Goal: Register for event/course

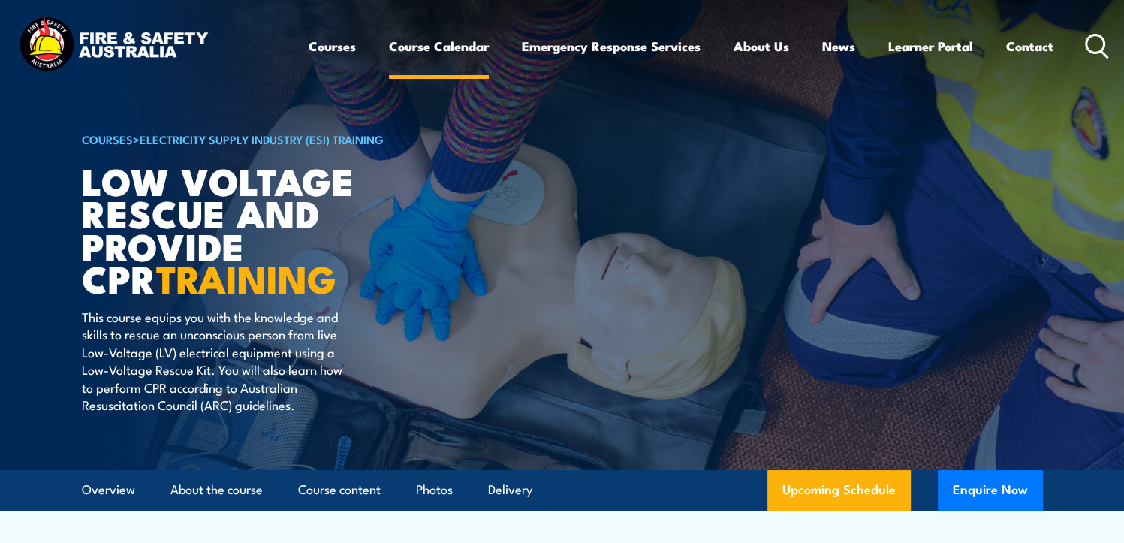
click at [417, 46] on link "Course Calendar" at bounding box center [439, 46] width 100 height 40
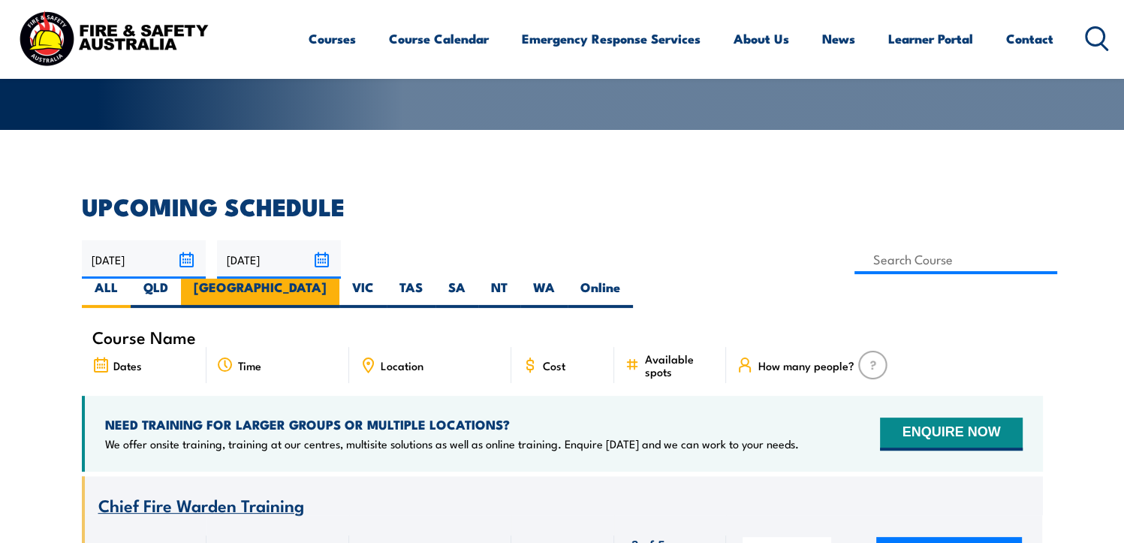
click at [339, 279] on label "[GEOGRAPHIC_DATA]" at bounding box center [260, 293] width 158 height 29
click at [336, 279] on input "[GEOGRAPHIC_DATA]" at bounding box center [332, 284] width 10 height 10
radio input "true"
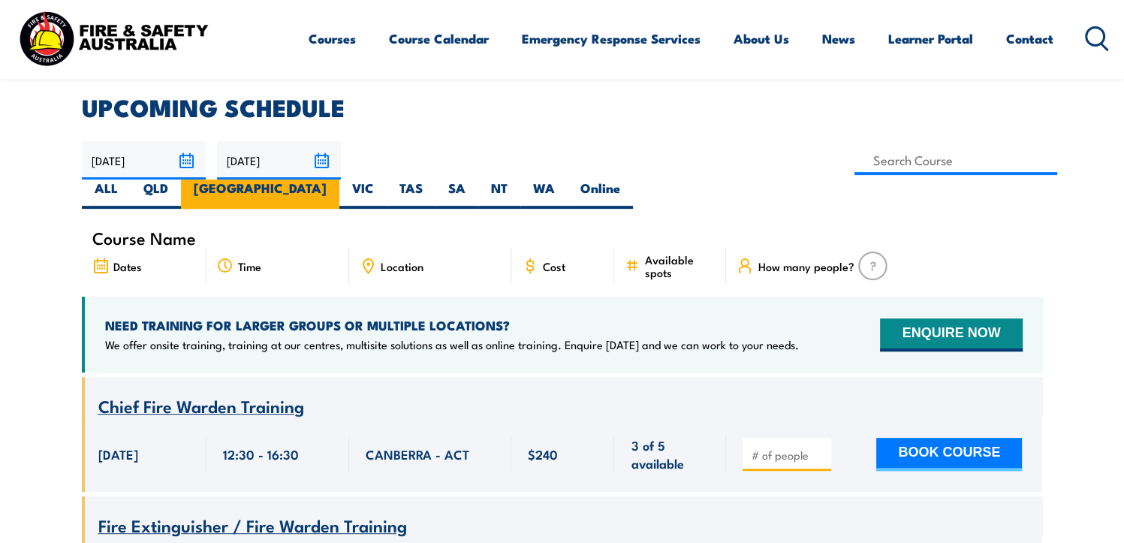
scroll to position [526, 0]
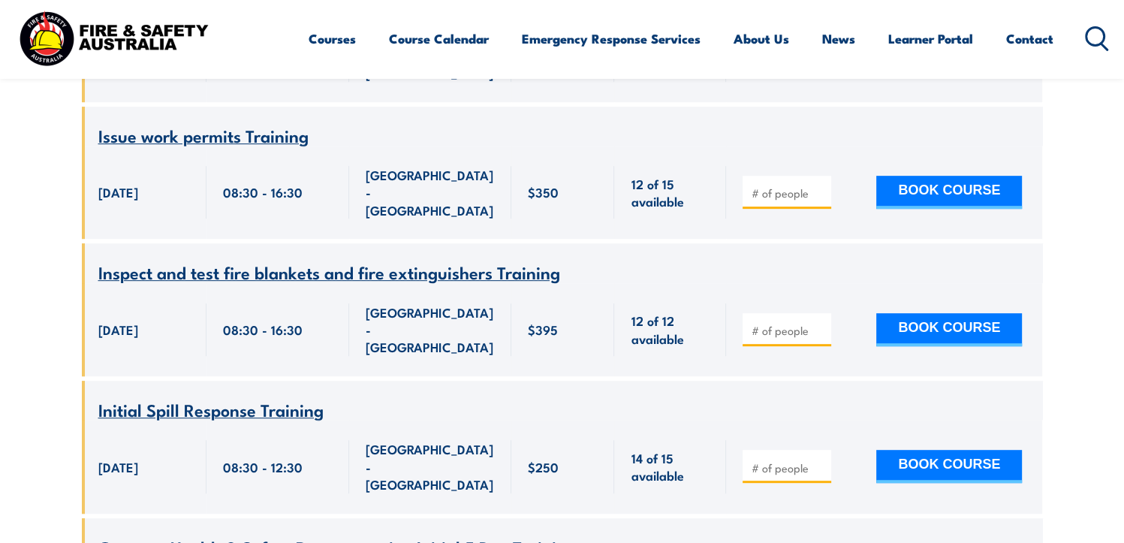
scroll to position [6201, 0]
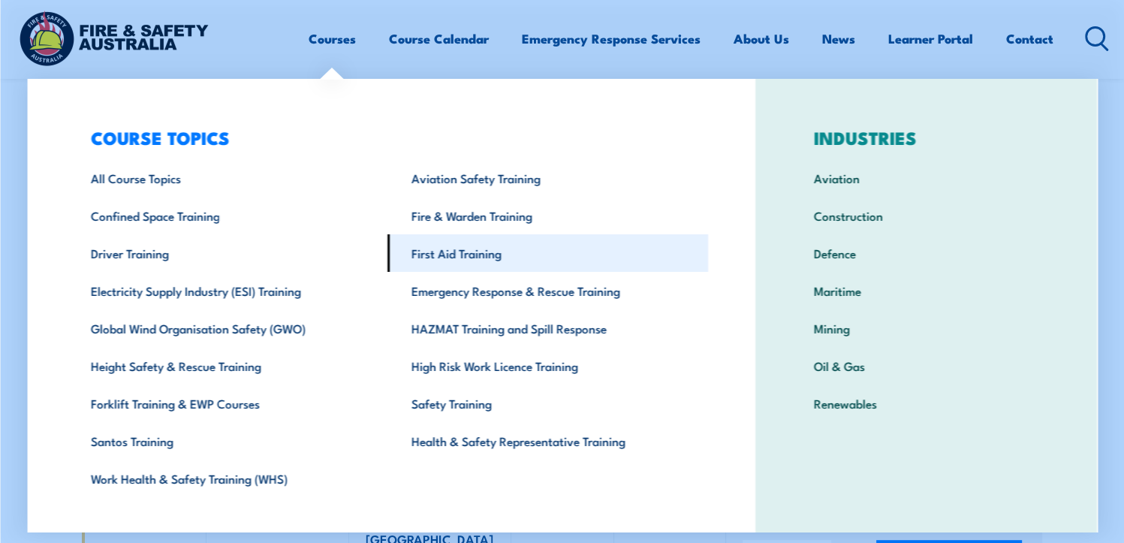
click at [457, 272] on link "First Aid Training" at bounding box center [547, 253] width 321 height 38
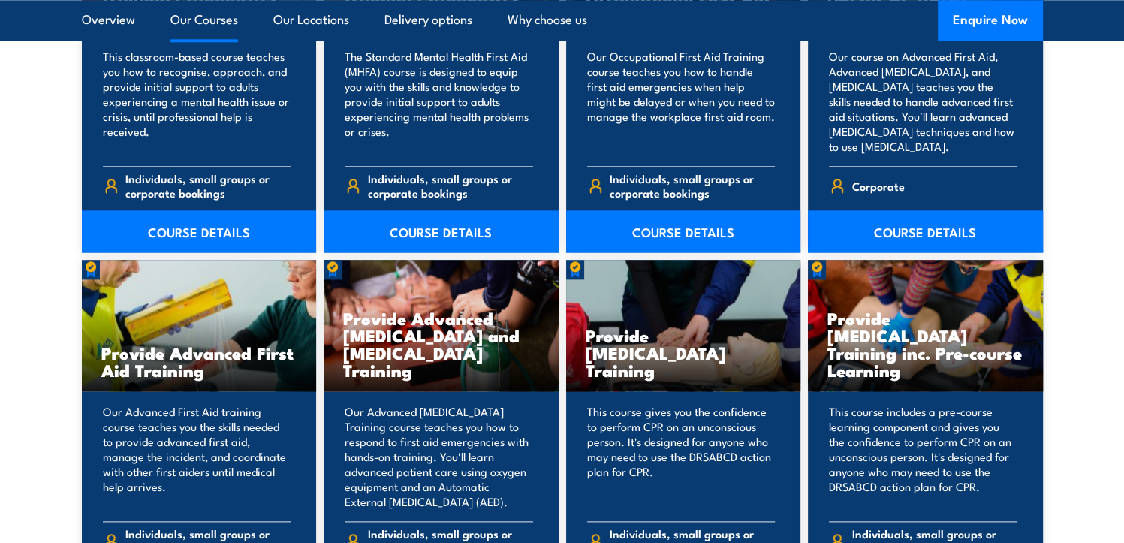
scroll to position [2027, 0]
